Goal: Information Seeking & Learning: Compare options

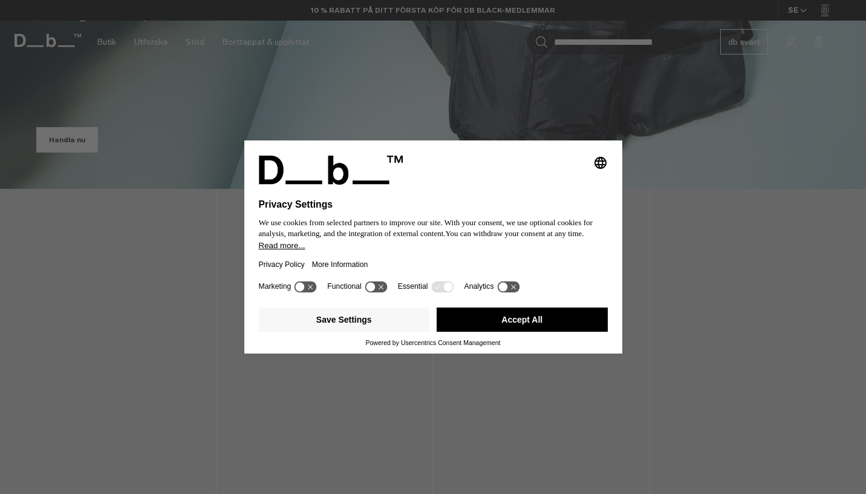
click at [533, 328] on button "Accept All" at bounding box center [522, 319] width 171 height 24
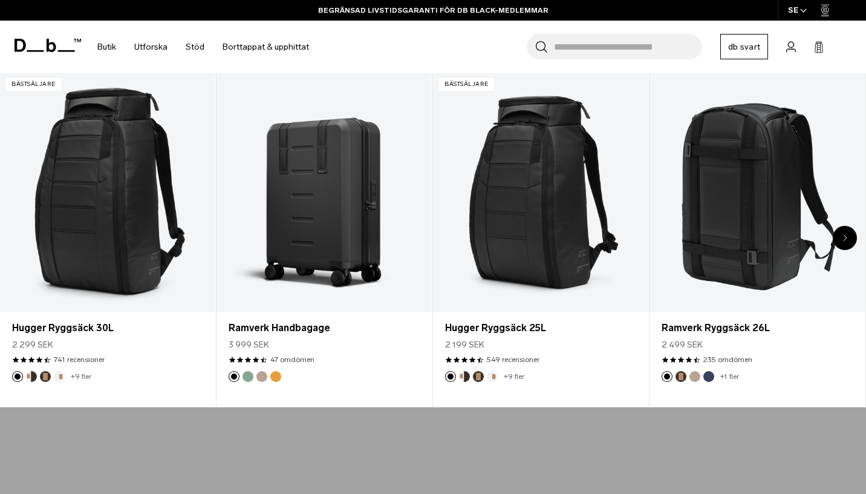
scroll to position [433, 0]
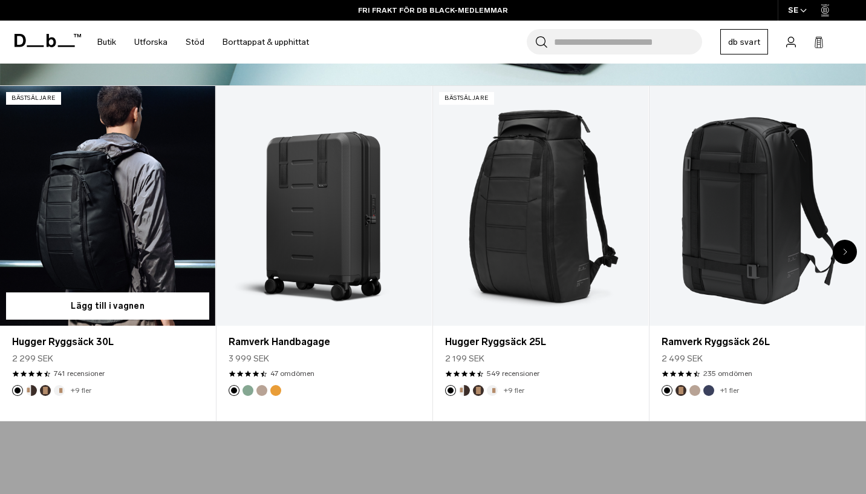
click at [114, 260] on link "Hugger Ryggsäck 30L" at bounding box center [107, 206] width 215 height 240
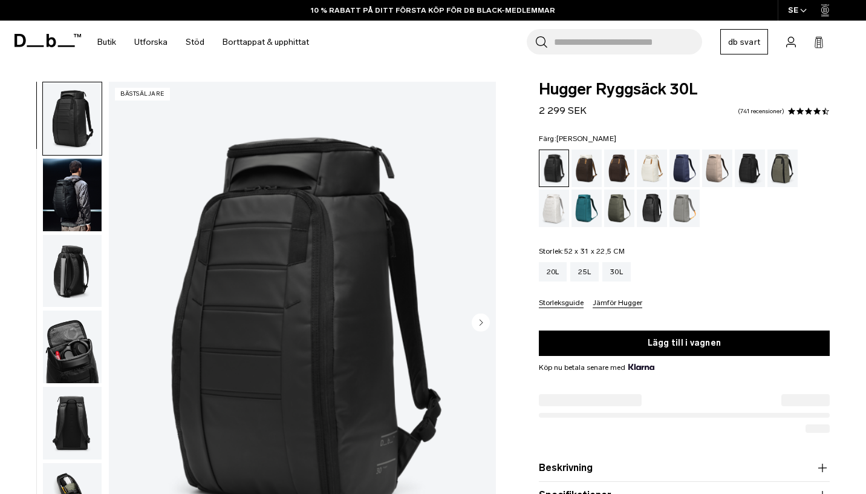
click at [616, 215] on div "Mossa grön" at bounding box center [619, 208] width 31 height 38
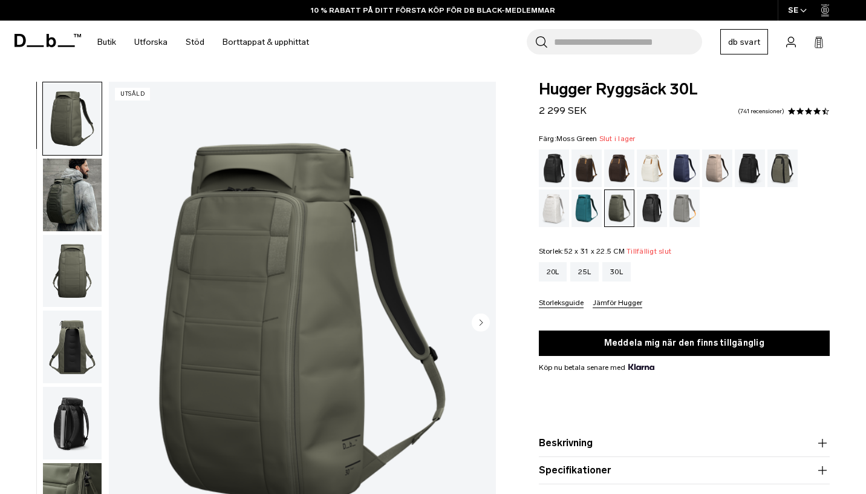
click at [62, 274] on img "button" at bounding box center [72, 271] width 59 height 73
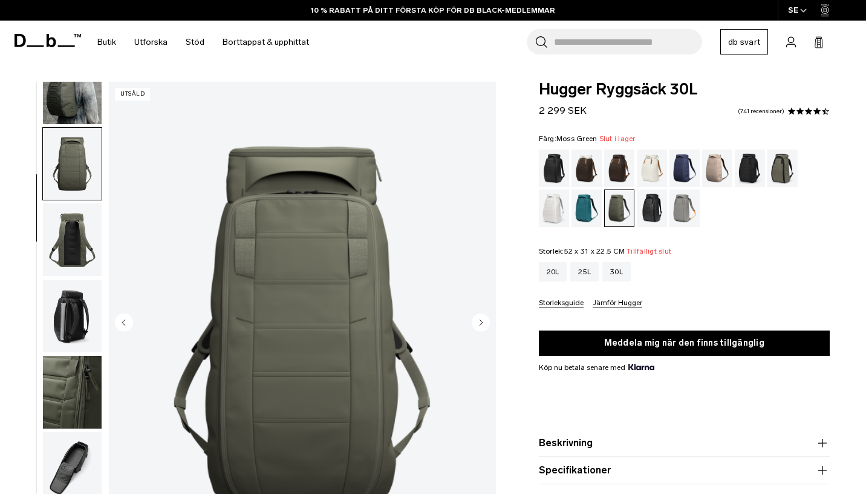
scroll to position [152, 0]
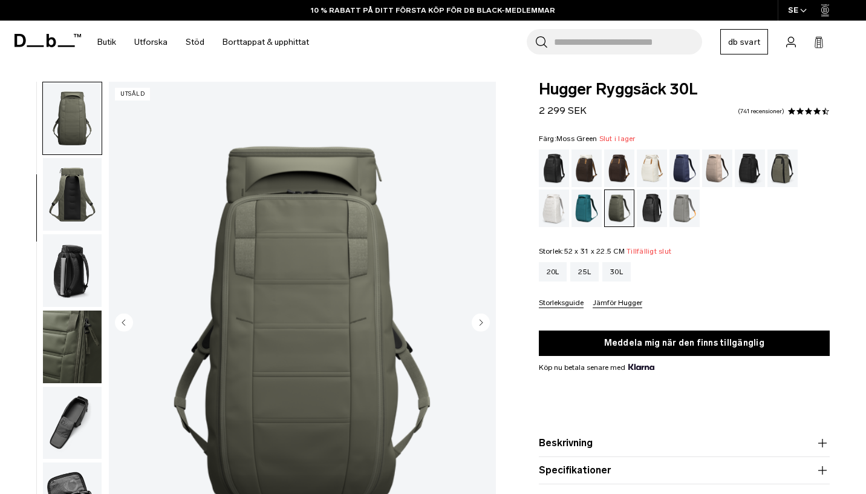
click at [71, 277] on img "button" at bounding box center [72, 270] width 59 height 73
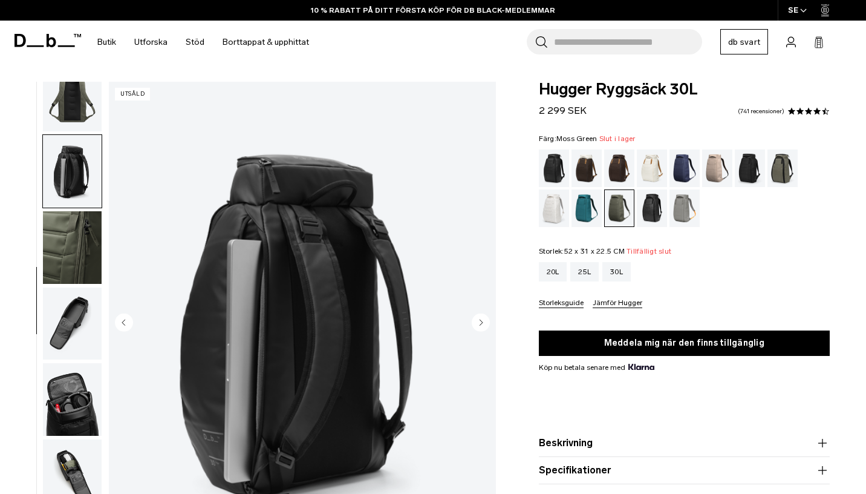
scroll to position [275, 0]
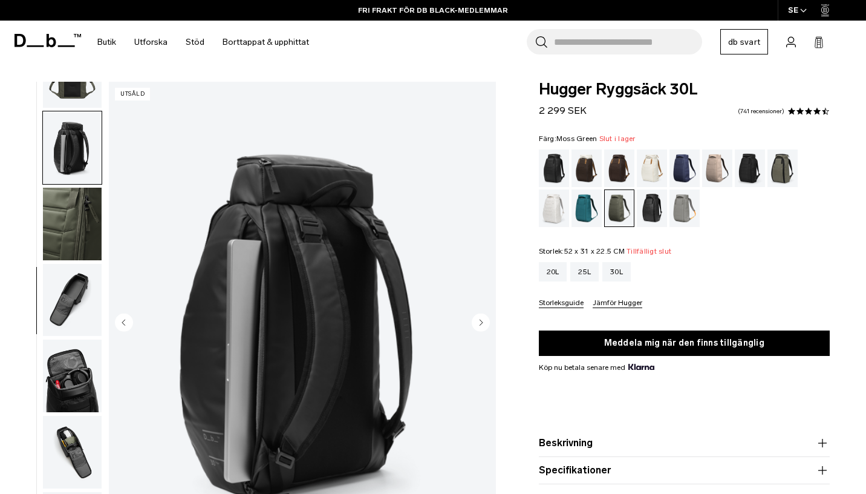
click at [71, 301] on img "button" at bounding box center [72, 300] width 59 height 73
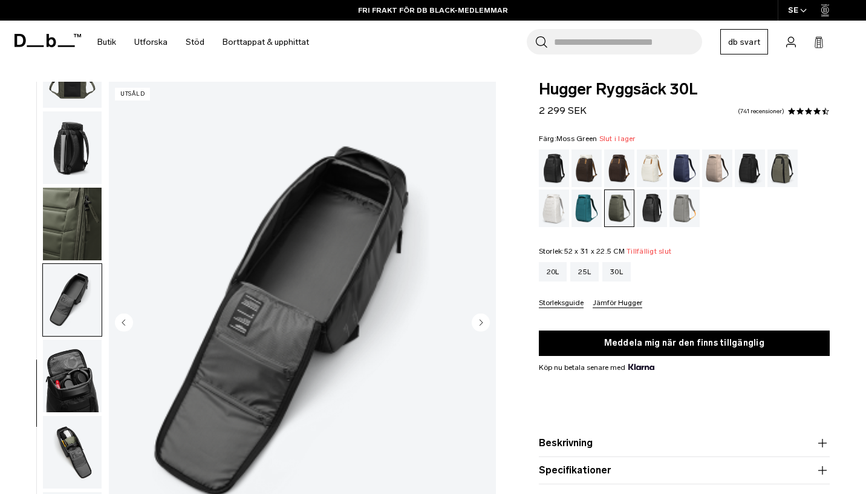
click at [70, 362] on img "button" at bounding box center [72, 375] width 59 height 73
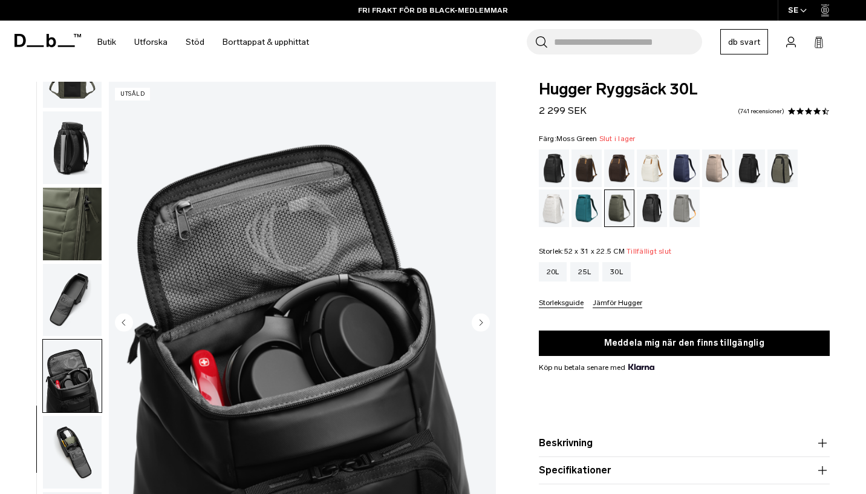
click at [69, 452] on img "button" at bounding box center [72, 452] width 59 height 73
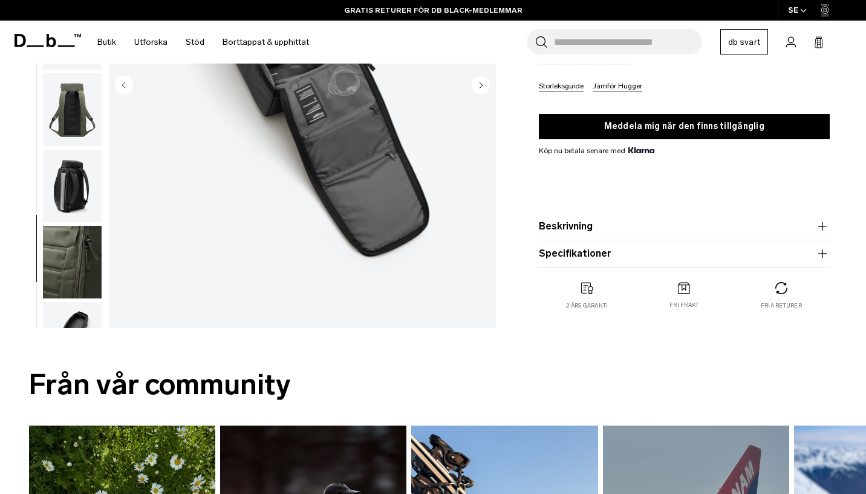
scroll to position [0, 0]
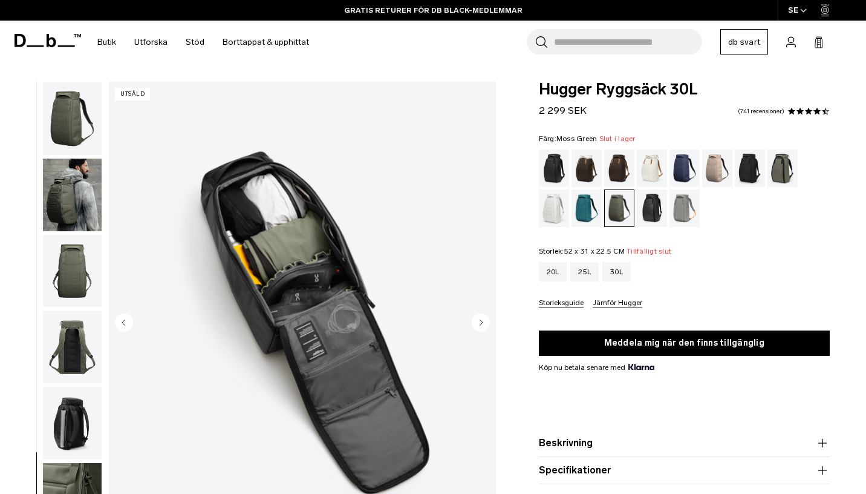
click at [476, 325] on circle "Nästa bild" at bounding box center [481, 322] width 18 height 18
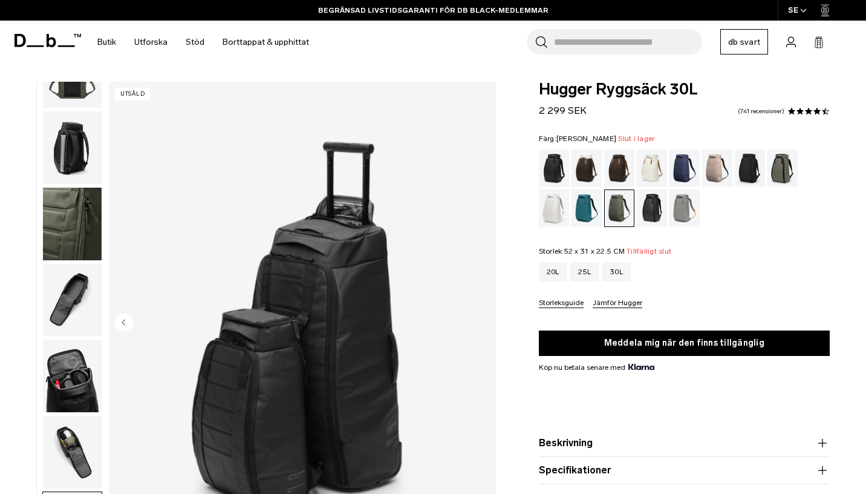
click at [619, 205] on div "Mossa grön" at bounding box center [620, 208] width 30 height 36
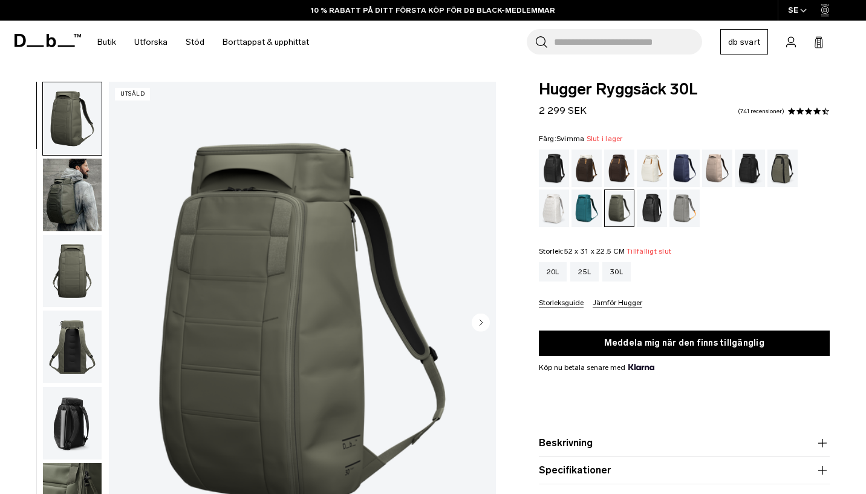
click at [558, 174] on div "Svimma" at bounding box center [554, 168] width 31 height 38
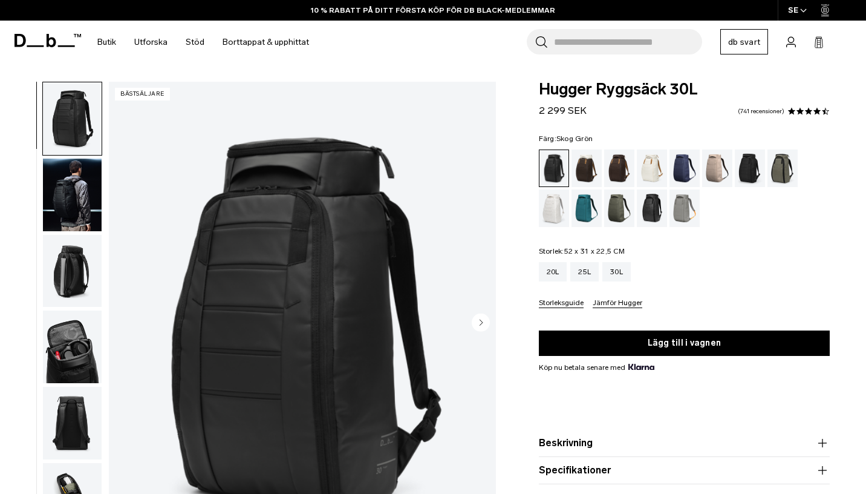
click at [779, 169] on div "Skog Grön" at bounding box center [783, 168] width 31 height 38
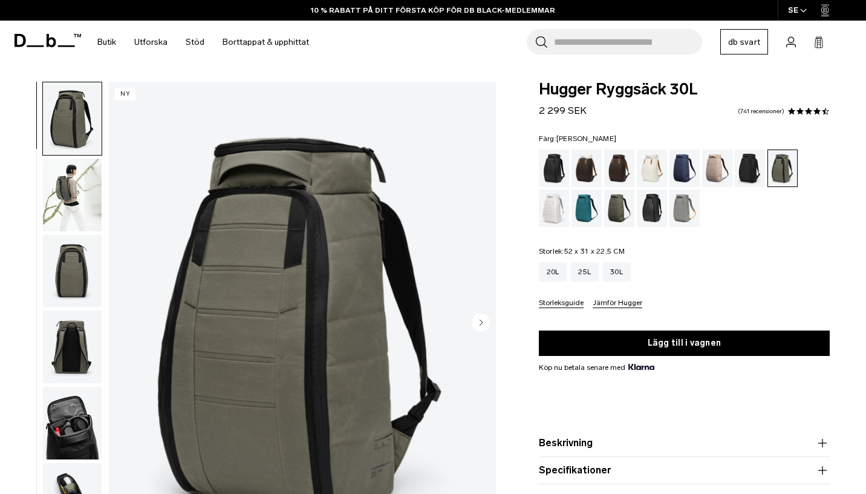
click at [621, 208] on div "Mossa grön" at bounding box center [619, 208] width 31 height 38
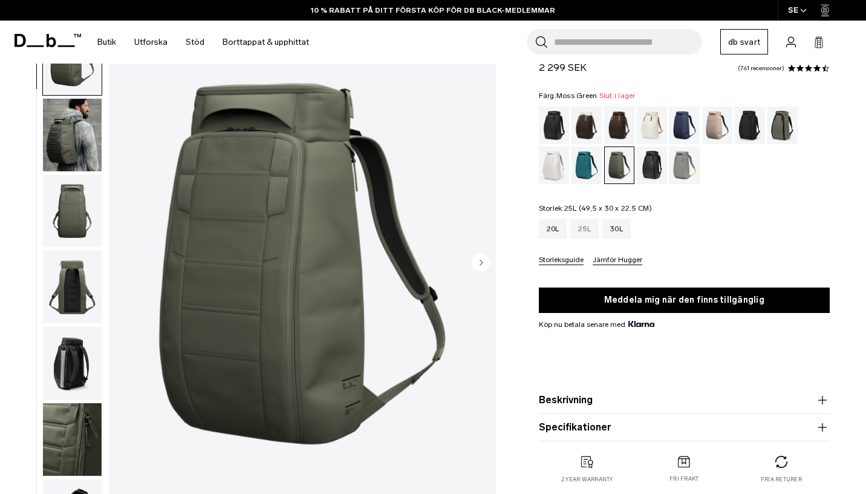
click at [581, 208] on span "25L (49,5 x 30 x 22,5 CM)" at bounding box center [608, 208] width 88 height 8
click at [586, 229] on div "25L" at bounding box center [584, 228] width 28 height 19
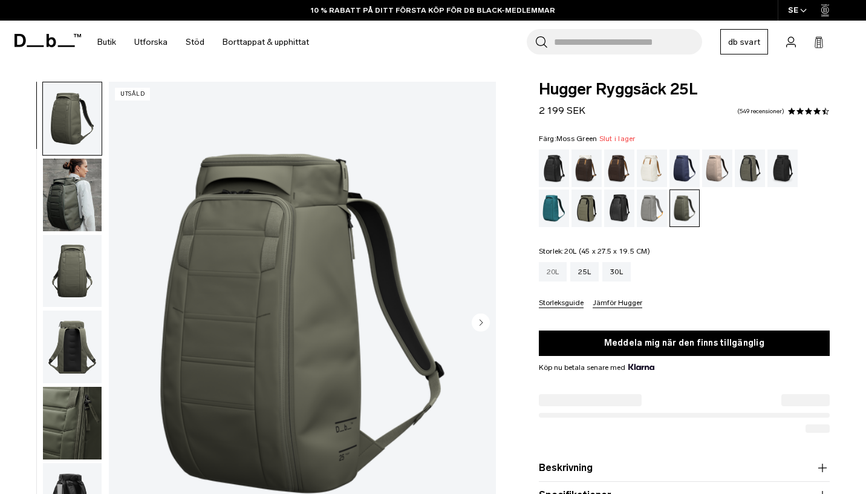
click at [550, 276] on div "20L" at bounding box center [553, 271] width 28 height 19
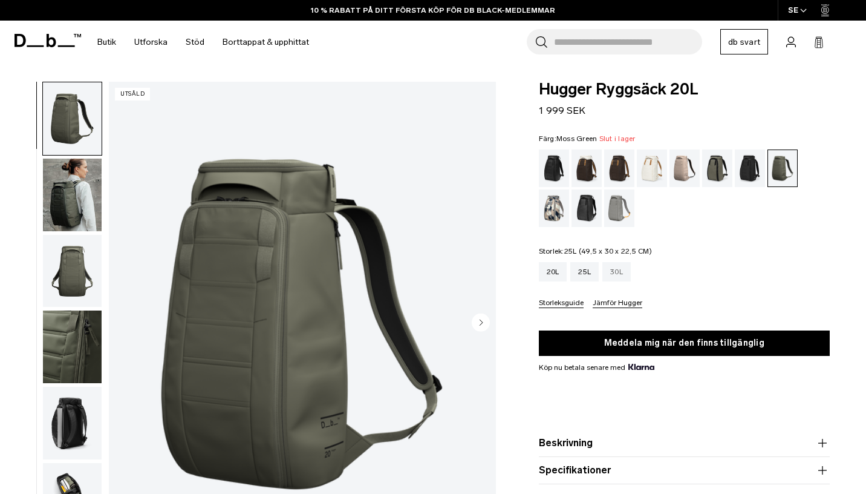
click at [615, 275] on div "30L" at bounding box center [616, 271] width 28 height 19
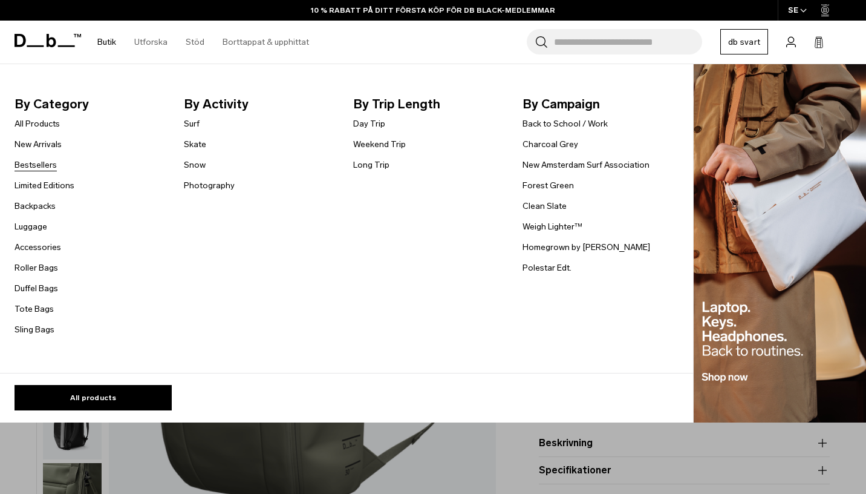
click at [36, 168] on link "Bestsellers" at bounding box center [36, 164] width 42 height 13
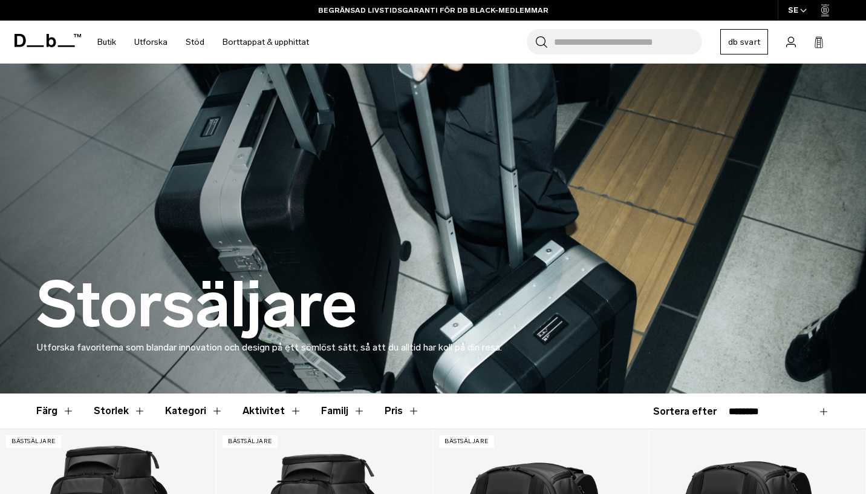
click at [755, 44] on link "db svart" at bounding box center [744, 41] width 48 height 25
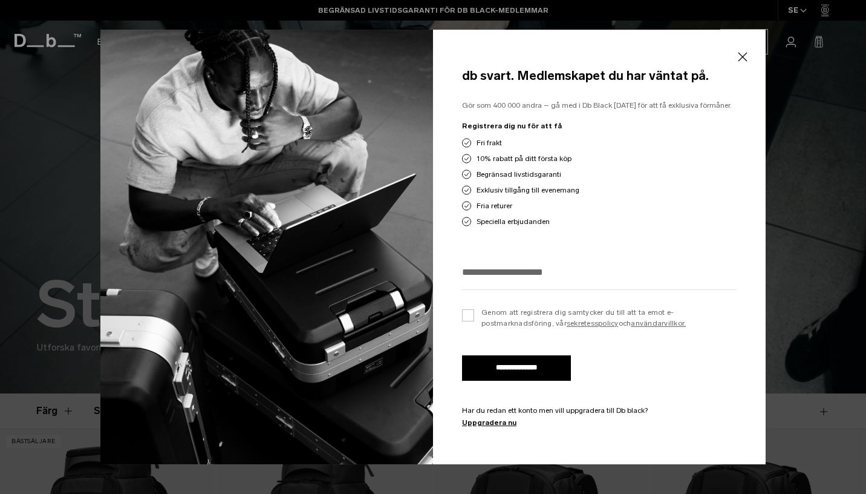
click at [742, 55] on button "Stänga" at bounding box center [742, 56] width 15 height 25
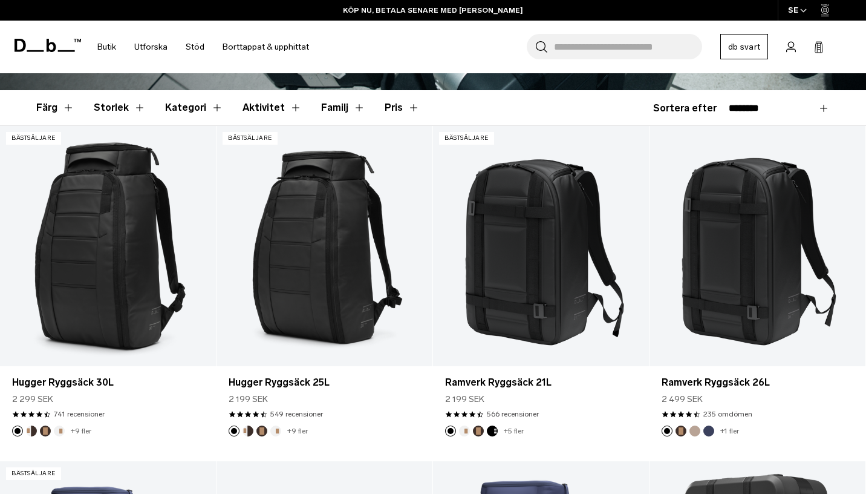
scroll to position [323, 0]
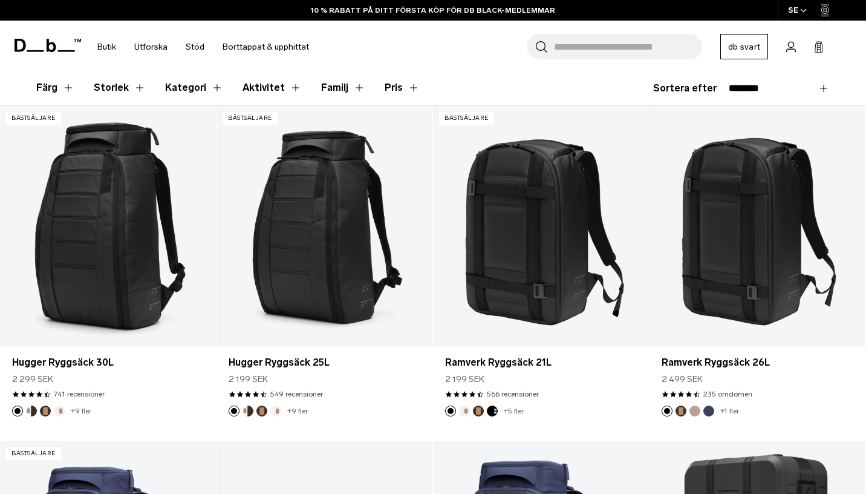
click at [280, 86] on button "Aktivitet" at bounding box center [272, 87] width 59 height 35
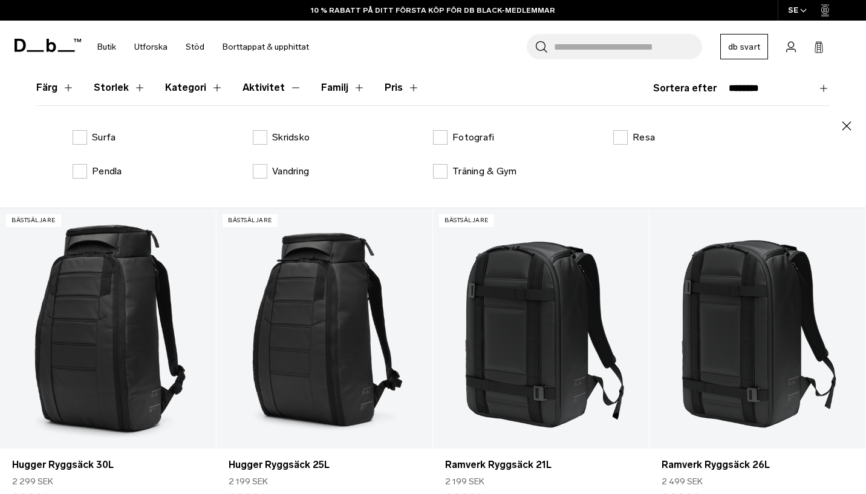
click at [280, 86] on button "Aktivitet" at bounding box center [272, 87] width 59 height 35
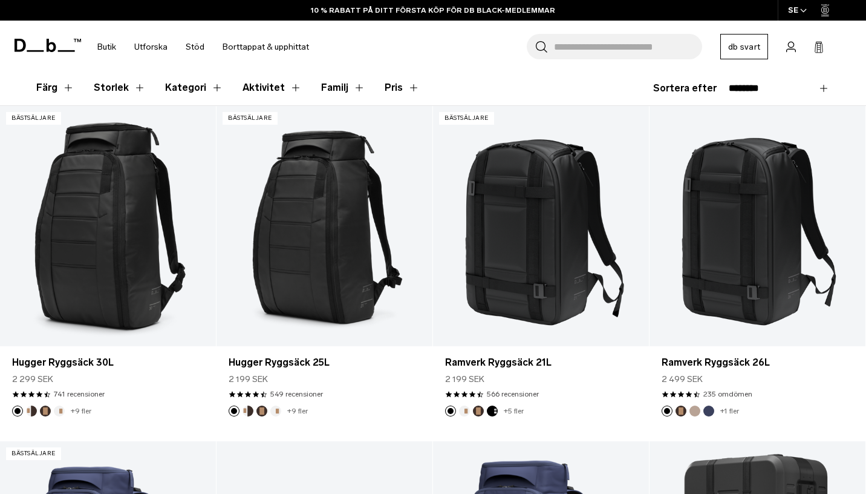
click at [387, 93] on font "Pris" at bounding box center [394, 87] width 18 height 11
click at [408, 82] on button "Pris" at bounding box center [402, 87] width 35 height 35
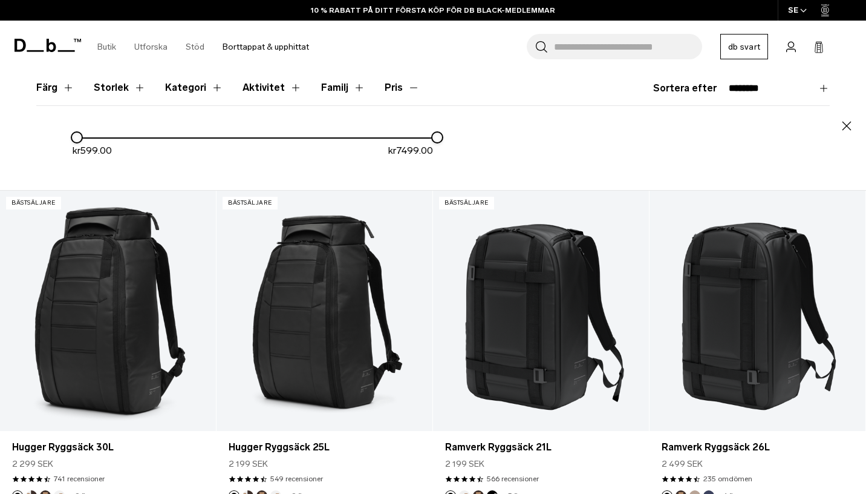
scroll to position [0, 0]
